Goal: Task Accomplishment & Management: Manage account settings

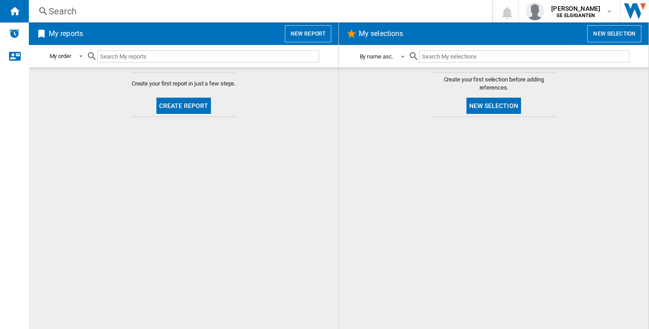
click at [400, 55] on span at bounding box center [400, 56] width 11 height 8
click at [374, 139] on md-backdrop at bounding box center [324, 164] width 649 height 329
click at [605, 13] on md-icon "button" at bounding box center [608, 11] width 7 height 7
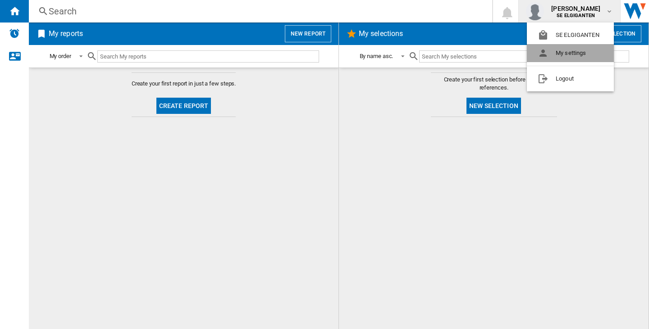
click at [576, 51] on button "My settings" at bounding box center [570, 53] width 87 height 18
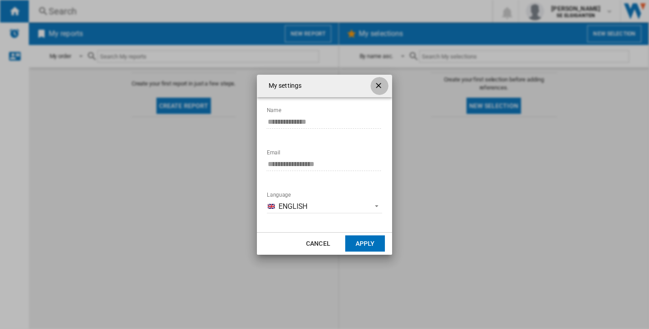
click at [380, 88] on ng-md-icon "getI18NText('BUTTONS.CLOSE_DIALOG')" at bounding box center [379, 86] width 11 height 11
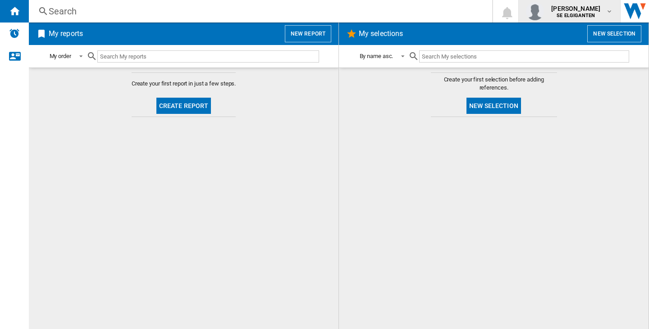
click at [601, 12] on div "[PERSON_NAME] SE ELGIGANTEN" at bounding box center [576, 11] width 58 height 14
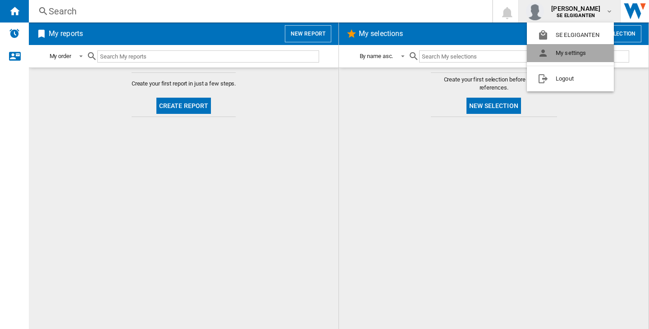
click at [572, 52] on button "My settings" at bounding box center [570, 53] width 87 height 18
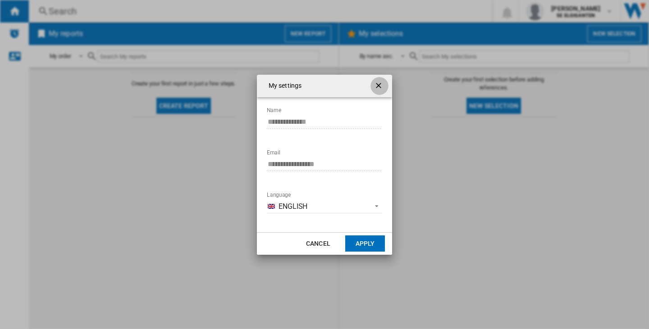
drag, startPoint x: 378, startPoint y: 79, endPoint x: 418, endPoint y: 80, distance: 39.7
click at [378, 79] on button "My settings ..." at bounding box center [379, 86] width 18 height 18
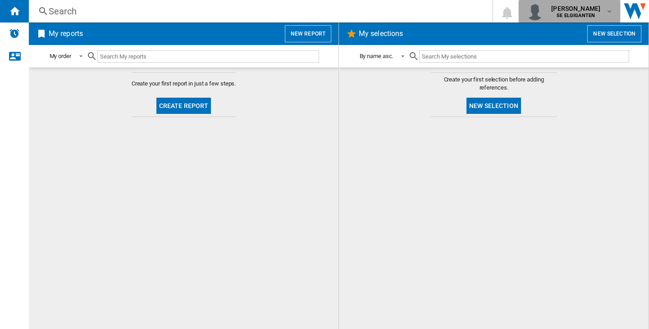
click at [609, 6] on div "[PERSON_NAME] SE ELGIGANTEN" at bounding box center [569, 11] width 87 height 18
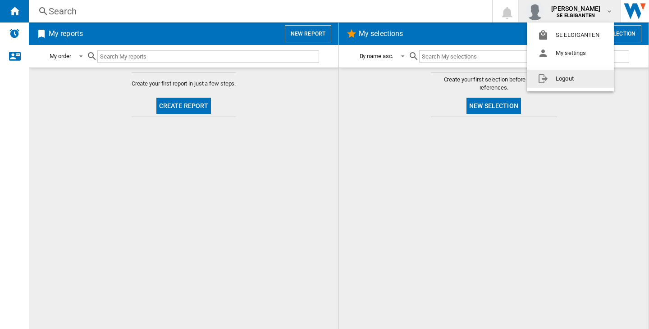
click at [562, 82] on button "Logout" at bounding box center [570, 79] width 87 height 18
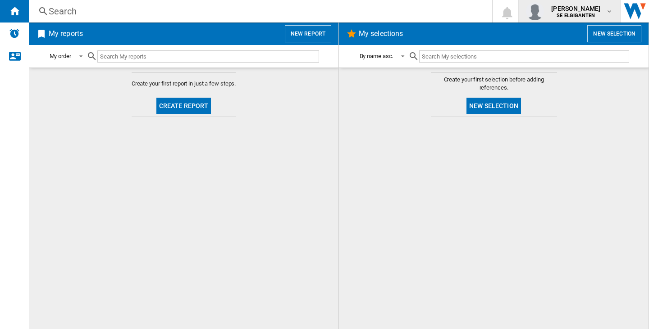
click at [601, 11] on div "[PERSON_NAME] SE ELGIGANTEN" at bounding box center [576, 11] width 58 height 14
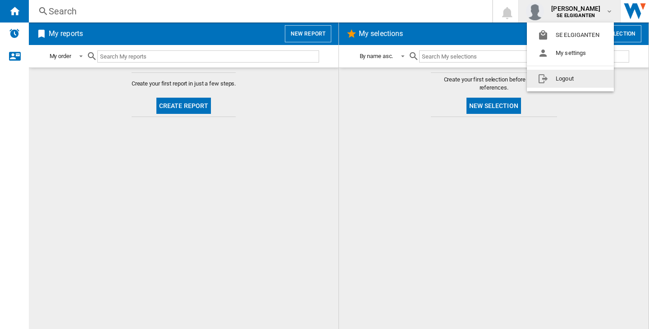
click at [546, 76] on button "Logout" at bounding box center [570, 79] width 87 height 18
